Goal: Check status

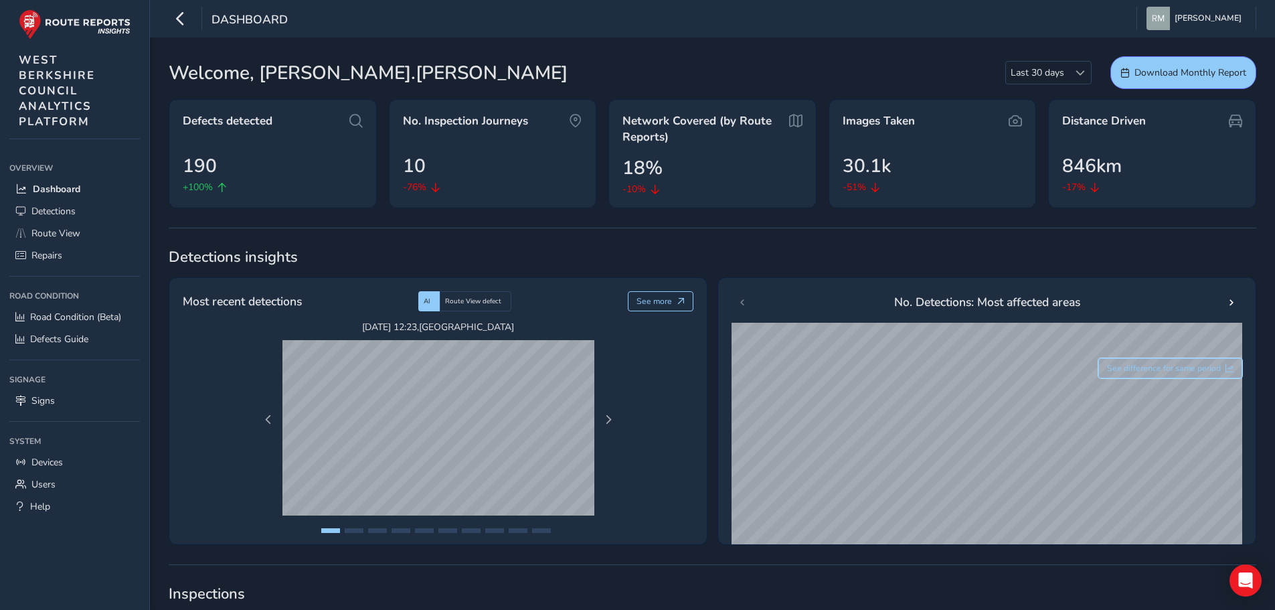
click at [1179, 371] on span "See difference for same period" at bounding box center [1164, 368] width 114 height 11
click at [1179, 371] on span "See last 30 days only" at bounding box center [1181, 368] width 80 height 11
